Goal: Transaction & Acquisition: Purchase product/service

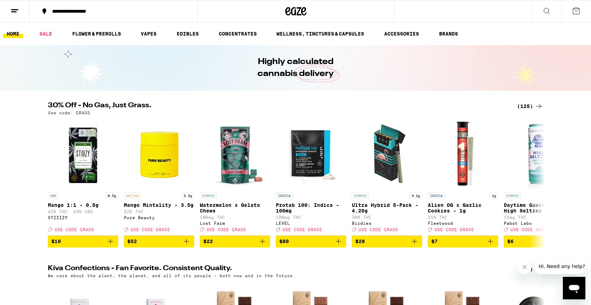
click at [527, 107] on div "(125)" at bounding box center [530, 106] width 26 height 8
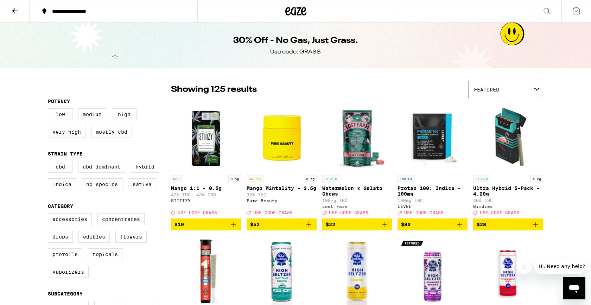
click at [20, 15] on button at bounding box center [15, 11] width 30 height 22
